Goal: Task Accomplishment & Management: Use online tool/utility

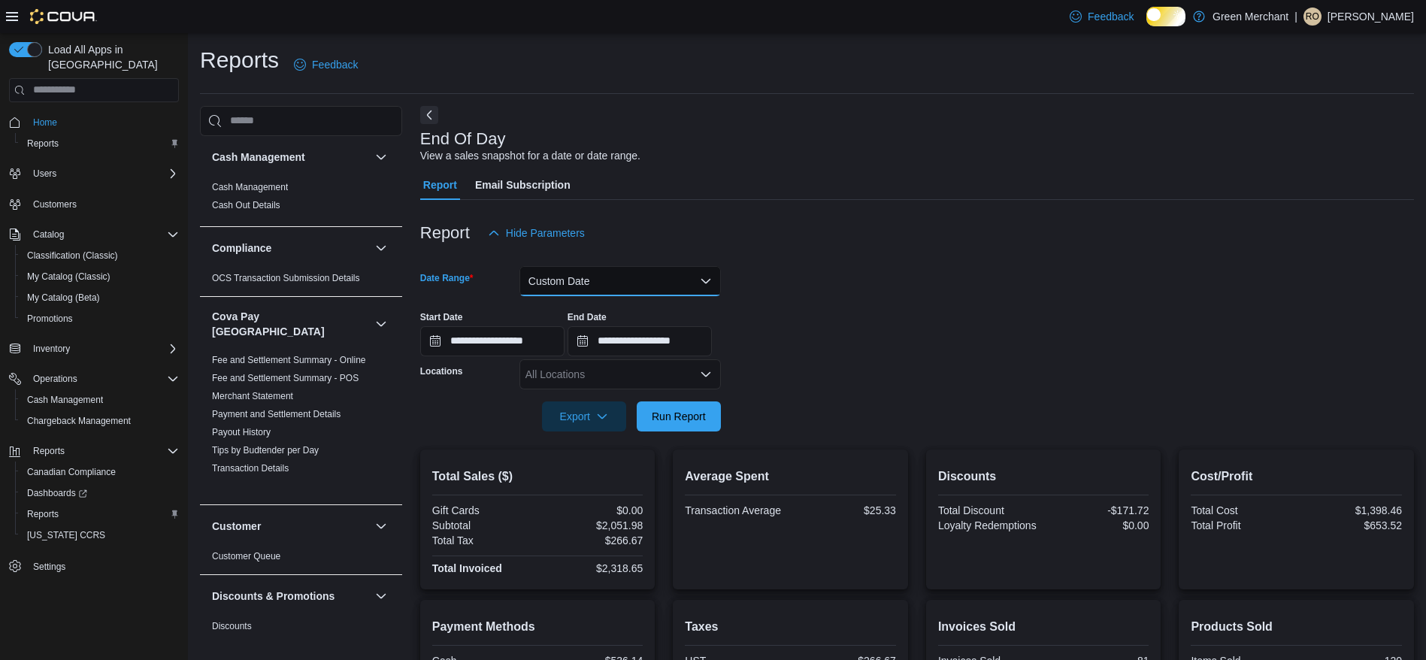
click at [609, 283] on button "Custom Date" at bounding box center [619, 281] width 201 height 30
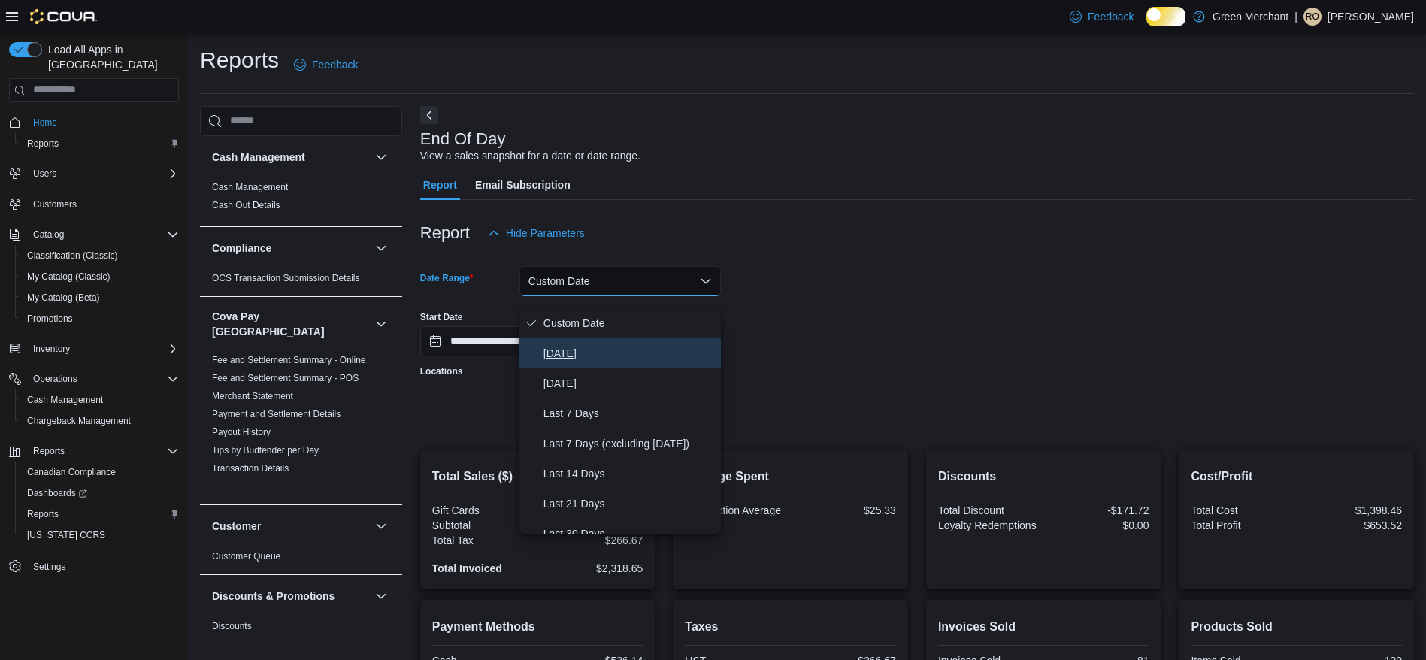
click at [597, 357] on span "[DATE]" at bounding box center [628, 353] width 171 height 18
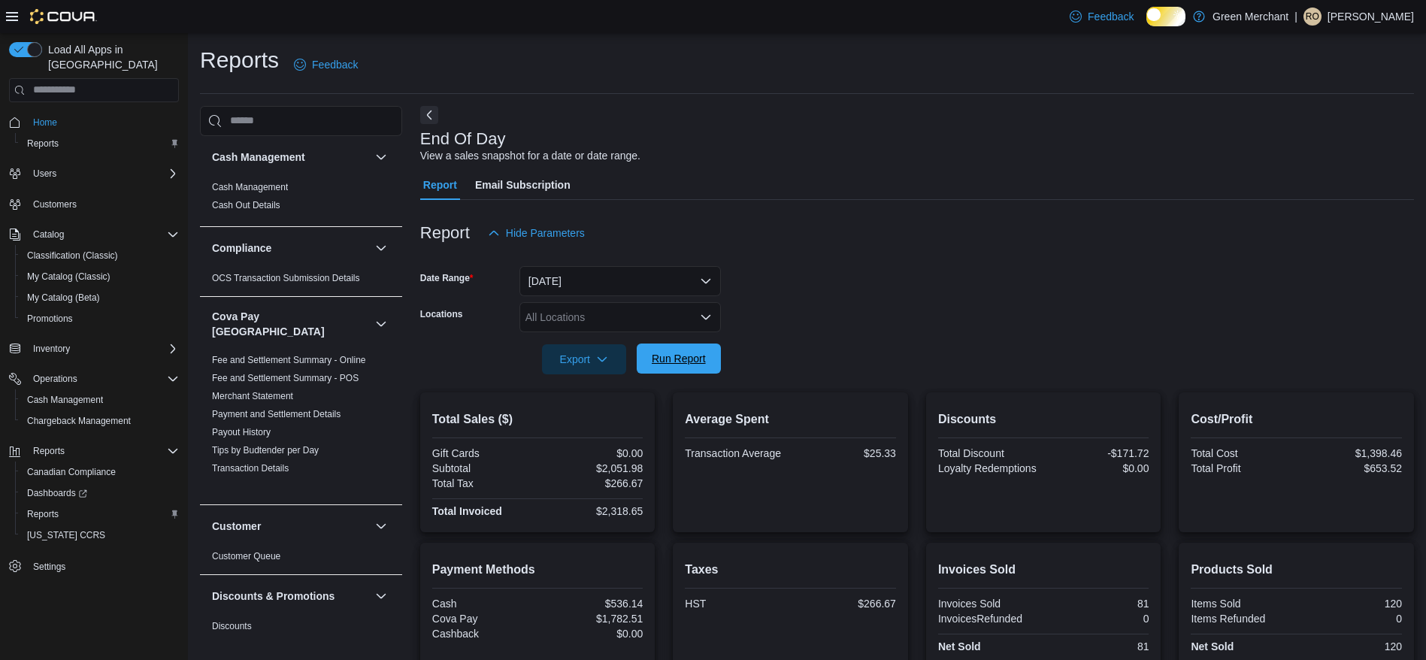
click at [655, 366] on span "Run Report" at bounding box center [679, 358] width 54 height 15
click at [655, 362] on span "Run Report" at bounding box center [679, 358] width 54 height 15
click at [628, 280] on button "[DATE]" at bounding box center [619, 281] width 201 height 30
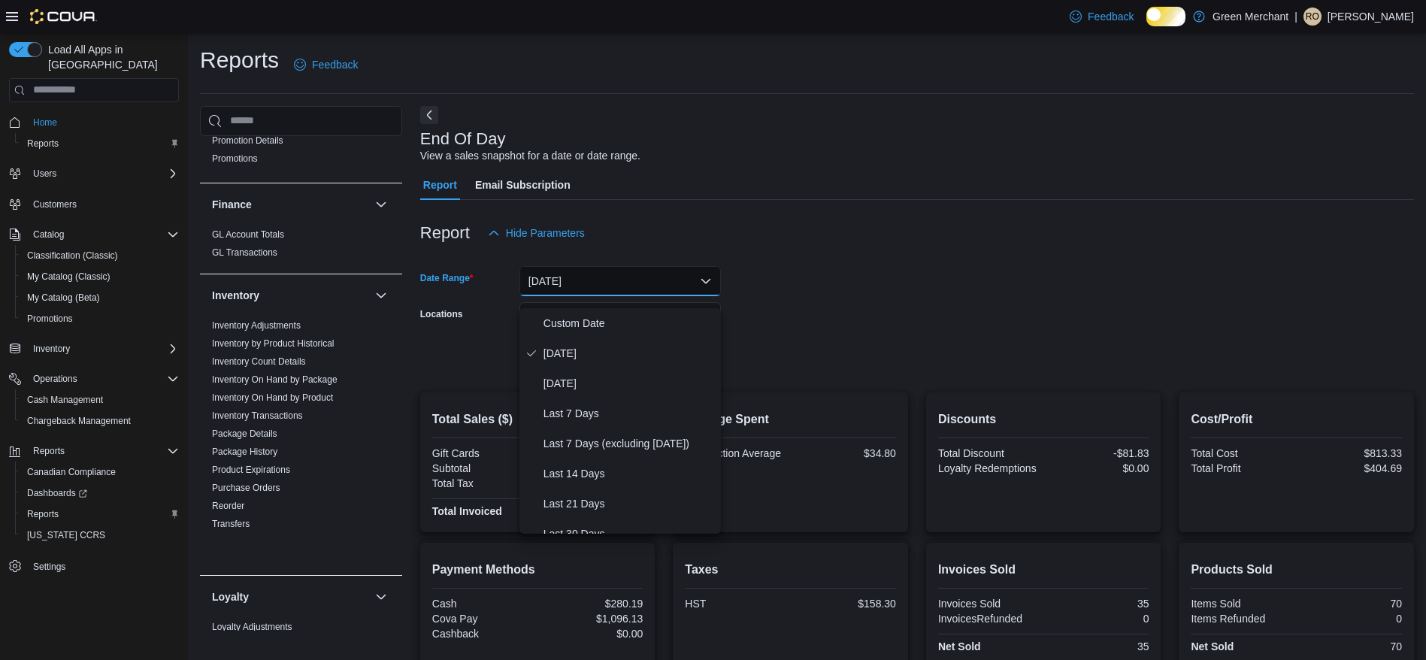
scroll to position [518, 0]
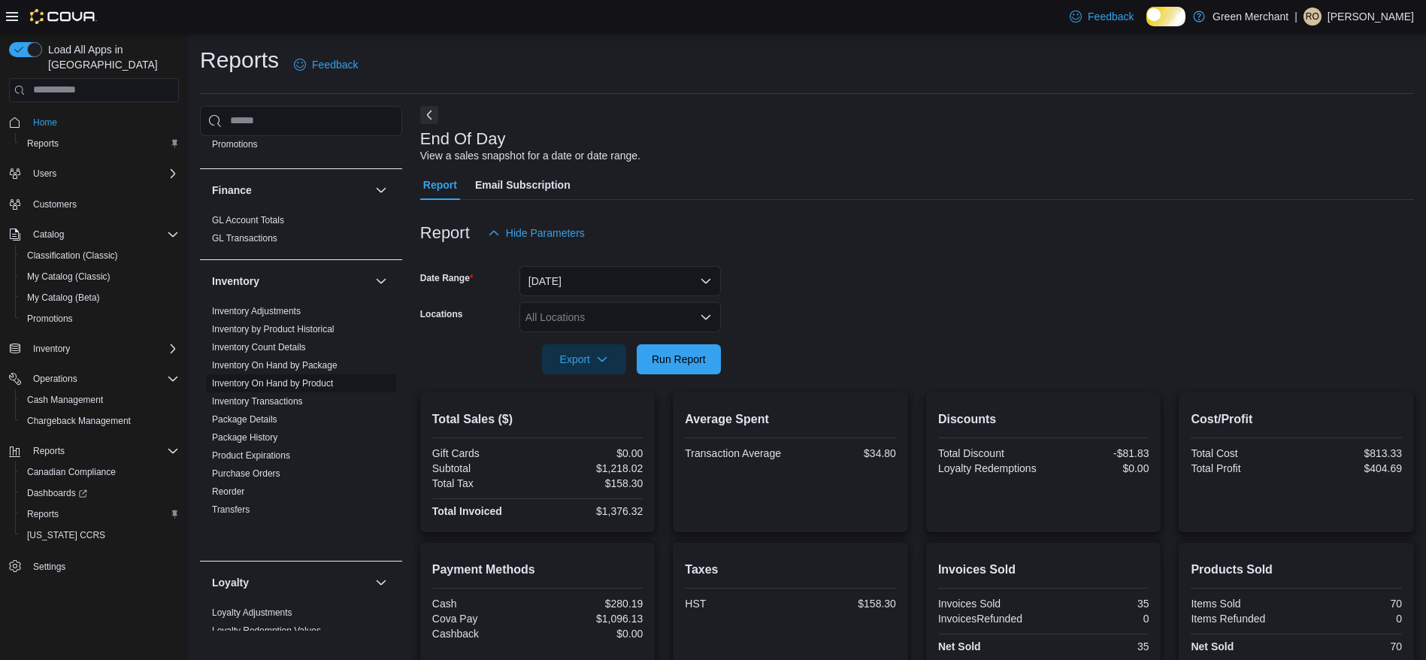
click at [301, 389] on link "Inventory On Hand by Product" at bounding box center [272, 383] width 121 height 11
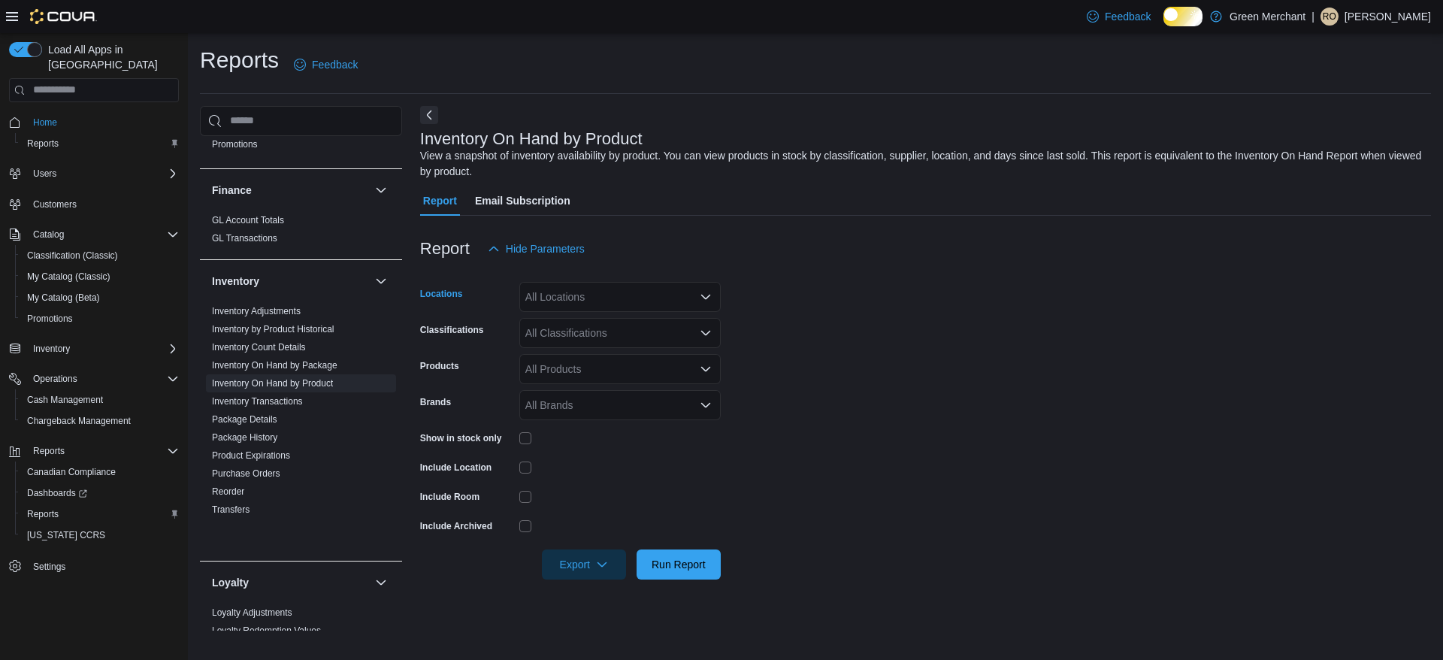
click at [555, 312] on div "All Locations" at bounding box center [619, 297] width 201 height 30
type input "***"
click at [556, 331] on span "[STREET_ADDRESS][PERSON_NAME]" at bounding box center [647, 334] width 191 height 15
click at [924, 419] on form "Locations [STREET_ADDRESS][PERSON_NAME] Classifications All Classifications Pro…" at bounding box center [925, 422] width 1011 height 316
click at [667, 340] on div "All Classifications" at bounding box center [619, 333] width 201 height 30
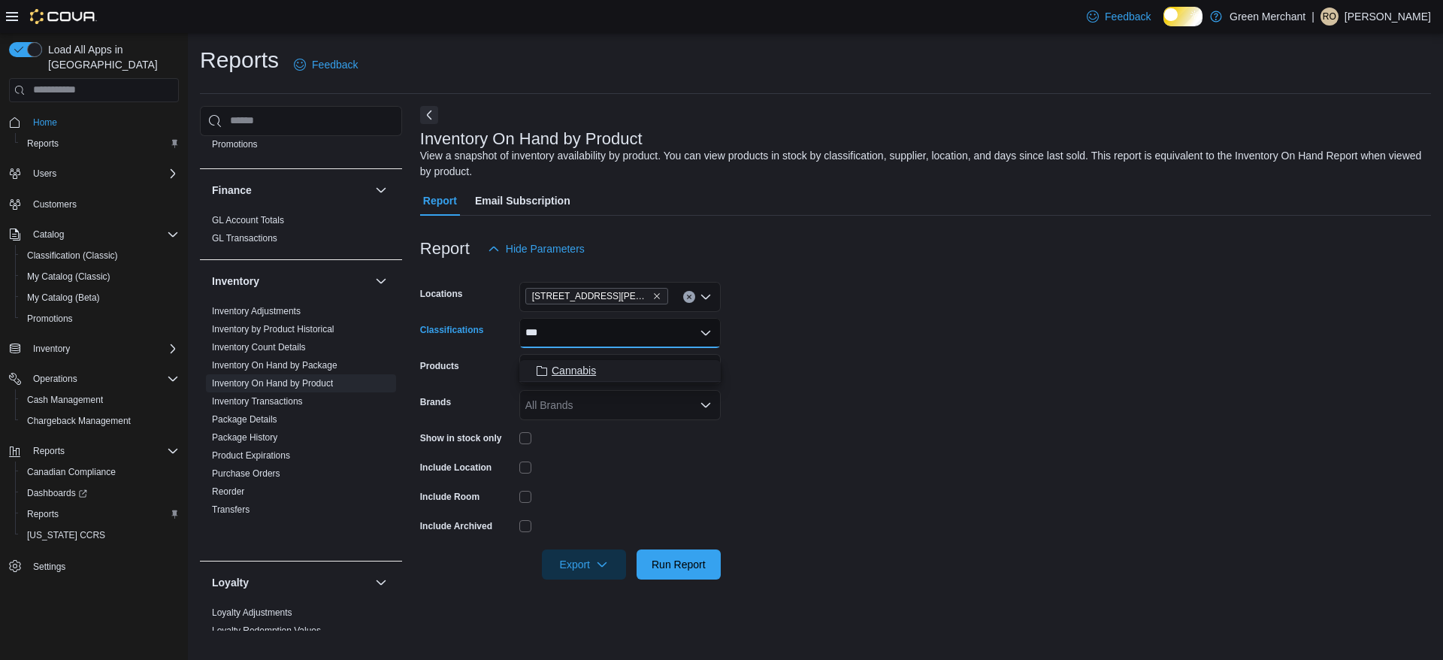
type input "***"
click at [627, 370] on div "Cannabis" at bounding box center [619, 370] width 183 height 15
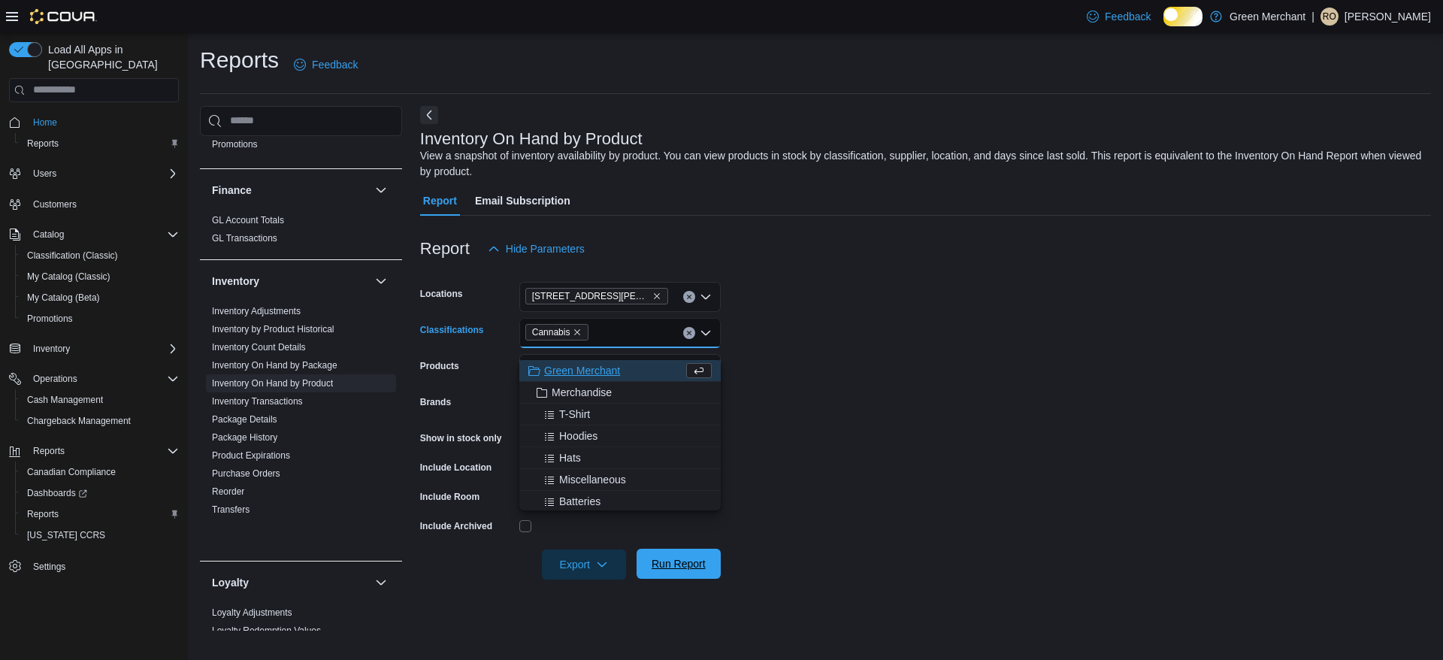
click at [676, 571] on span "Run Report" at bounding box center [679, 563] width 54 height 15
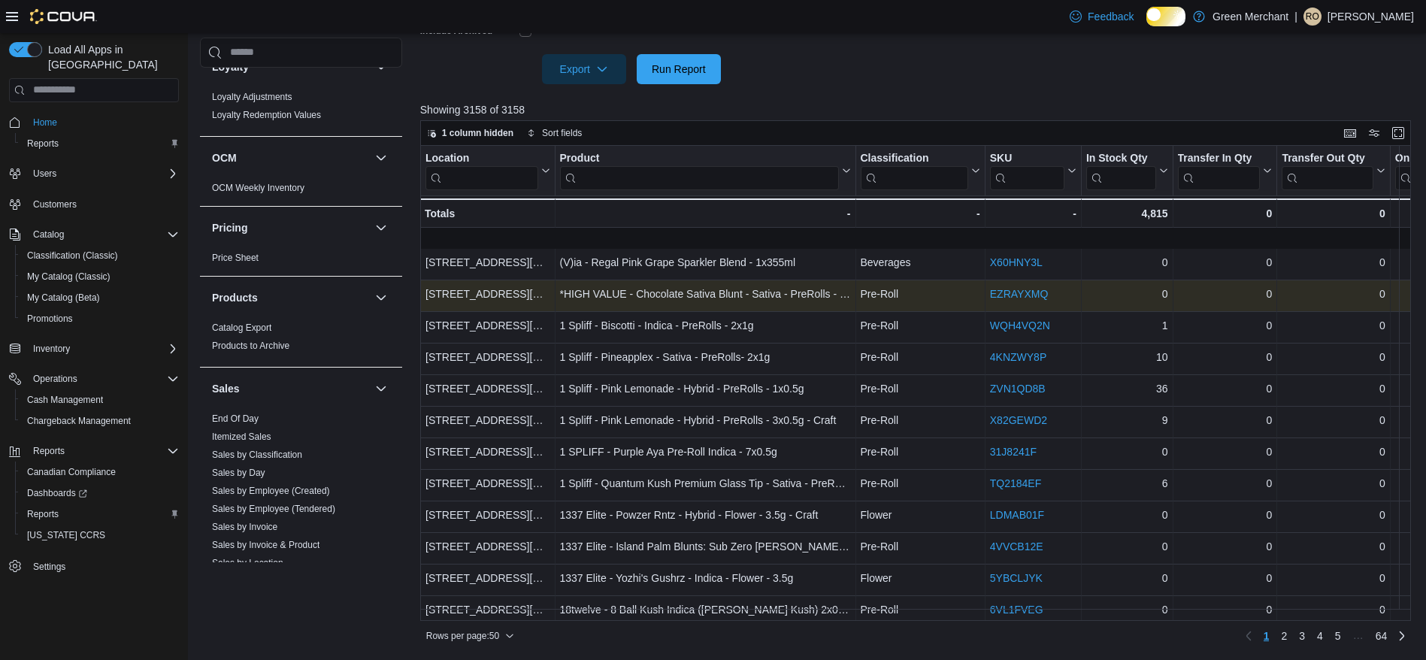
scroll to position [1111, 0]
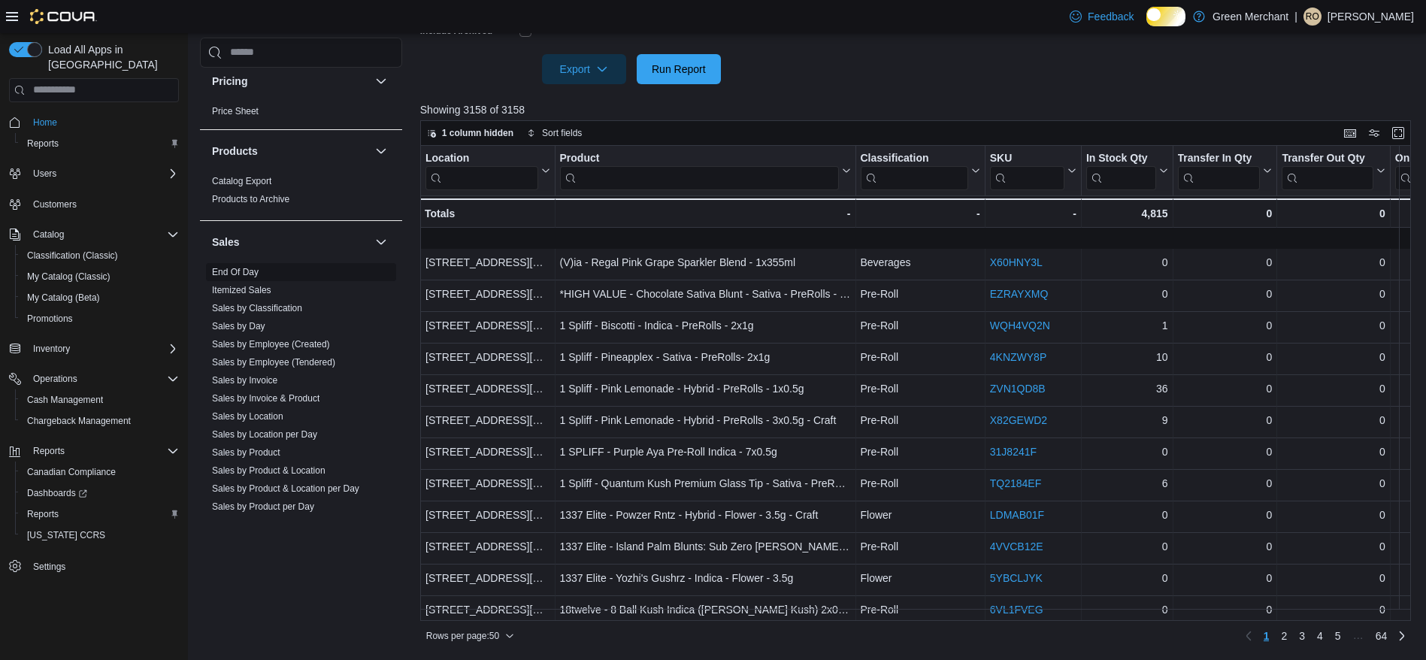
click at [243, 277] on link "End Of Day" at bounding box center [235, 272] width 47 height 11
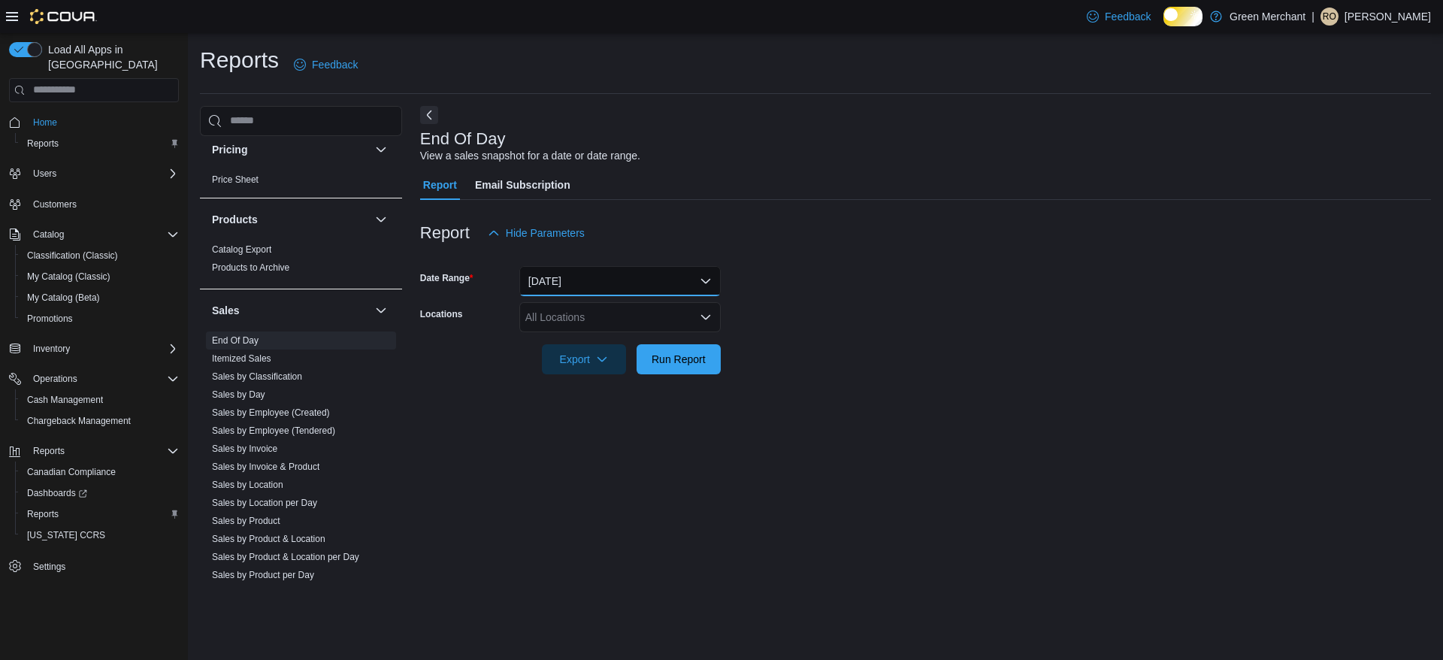
click at [629, 283] on button "[DATE]" at bounding box center [619, 281] width 201 height 30
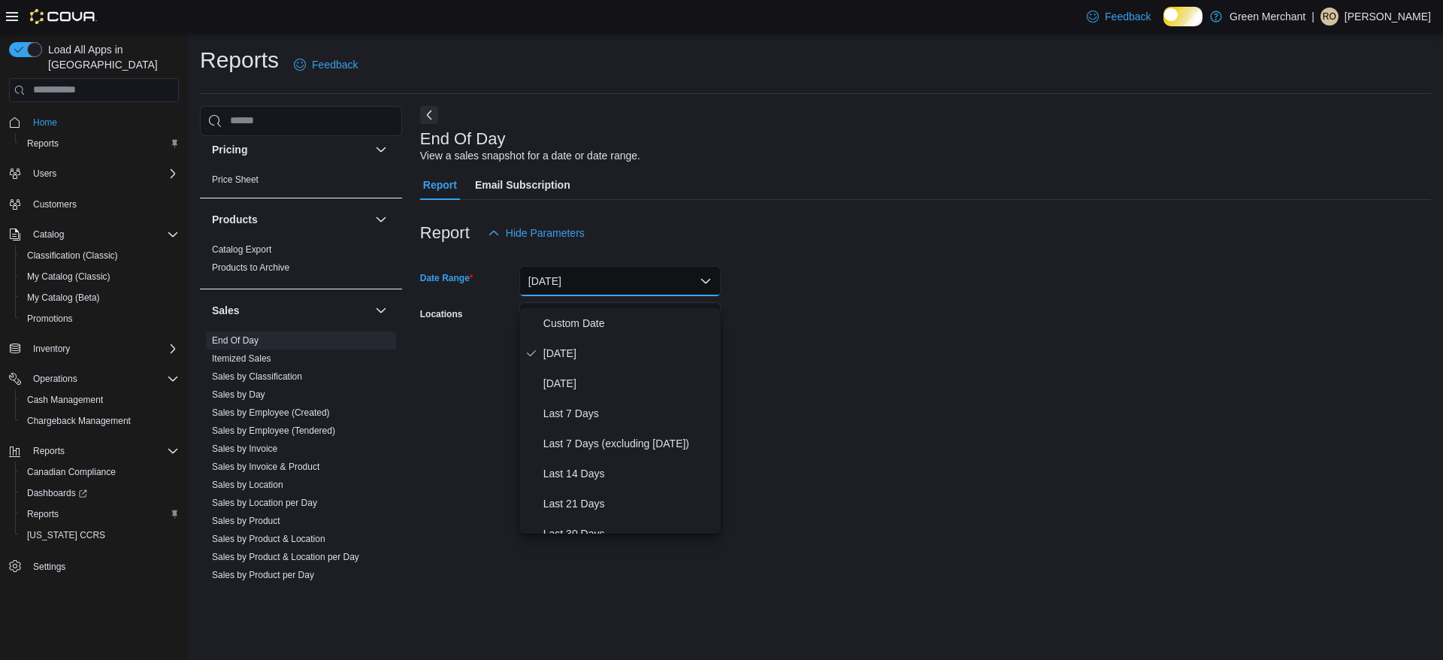
click at [714, 229] on div "Report Hide Parameters" at bounding box center [925, 233] width 1011 height 30
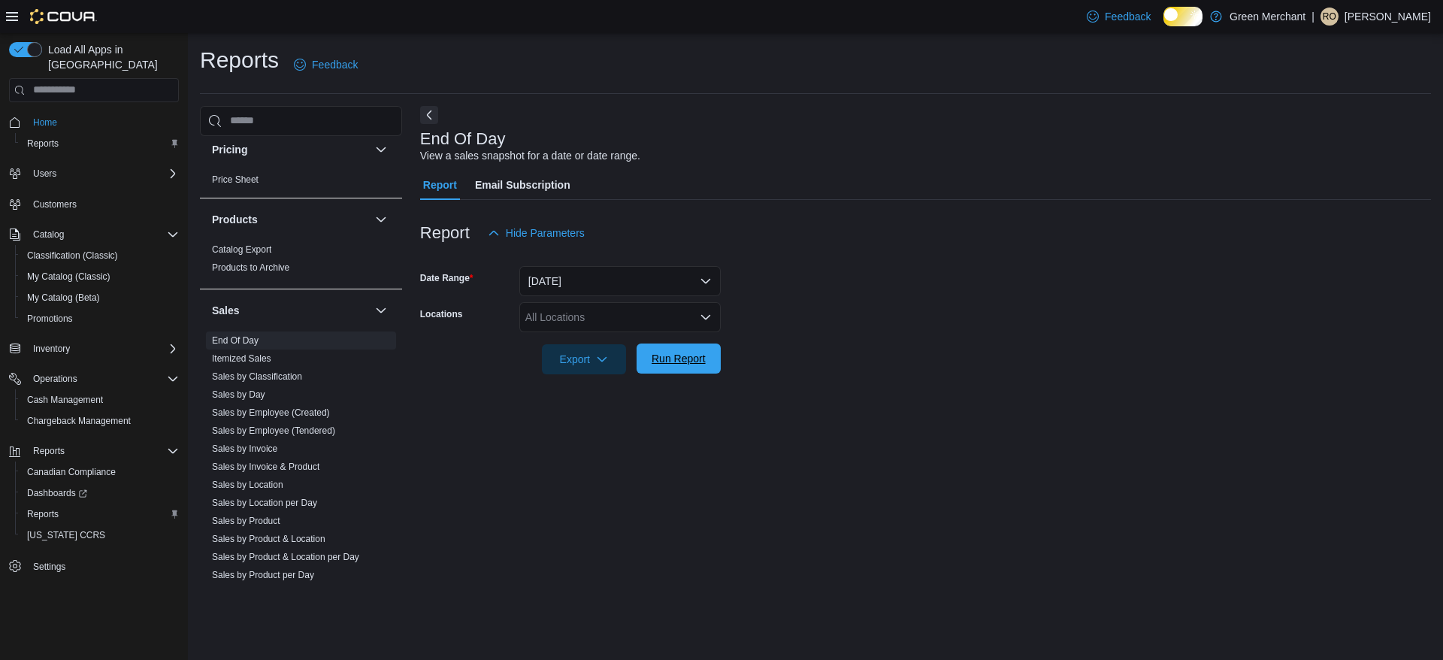
click at [691, 373] on span "Run Report" at bounding box center [679, 358] width 66 height 30
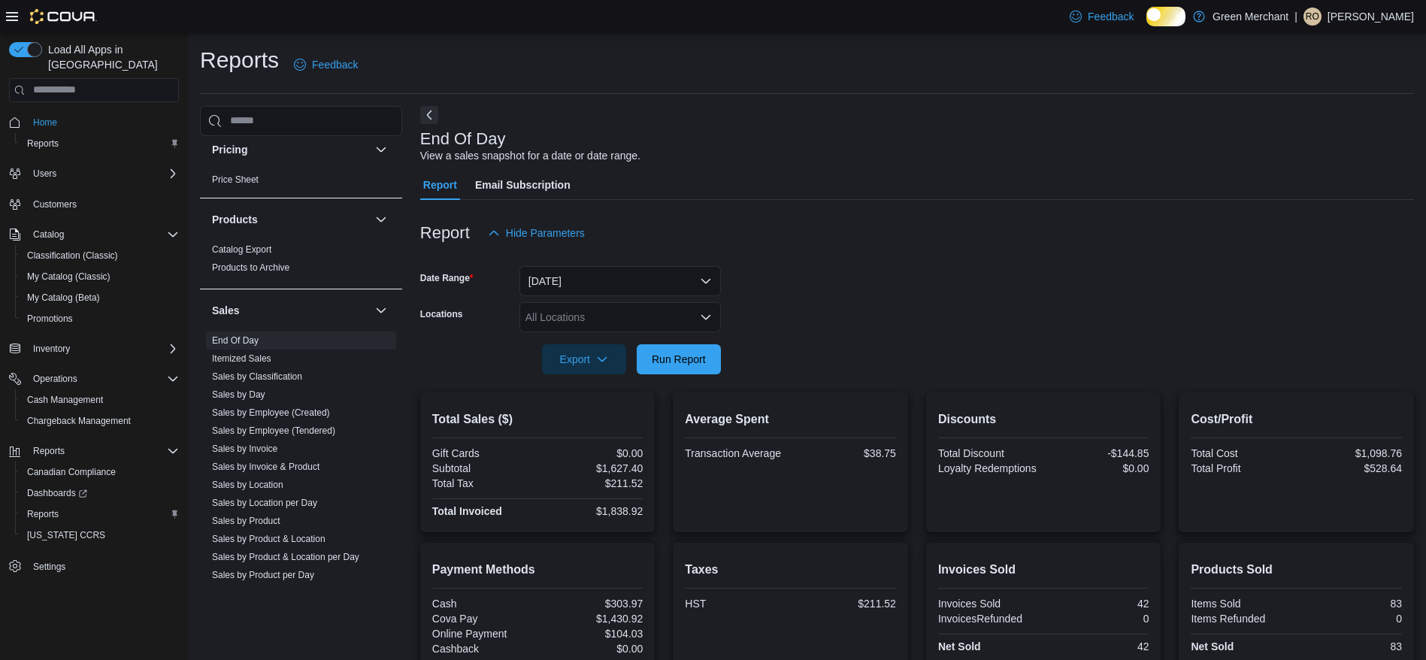
drag, startPoint x: 932, startPoint y: 372, endPoint x: 1426, endPoint y: 101, distance: 564.0
click at [1425, 101] on html "Feedback Dark Mode Green Merchant | RO [PERSON_NAME] Load All Apps in New Hub H…" at bounding box center [713, 330] width 1426 height 660
click at [1062, 266] on div at bounding box center [916, 257] width 993 height 18
